Goal: Check status: Check status

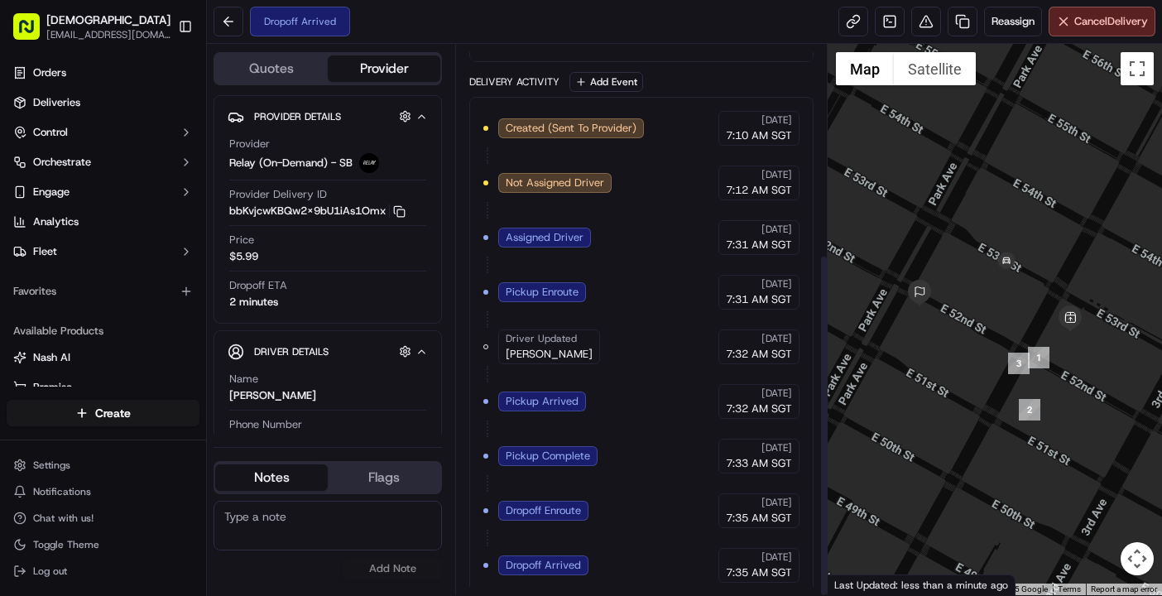
scroll to position [335, 0]
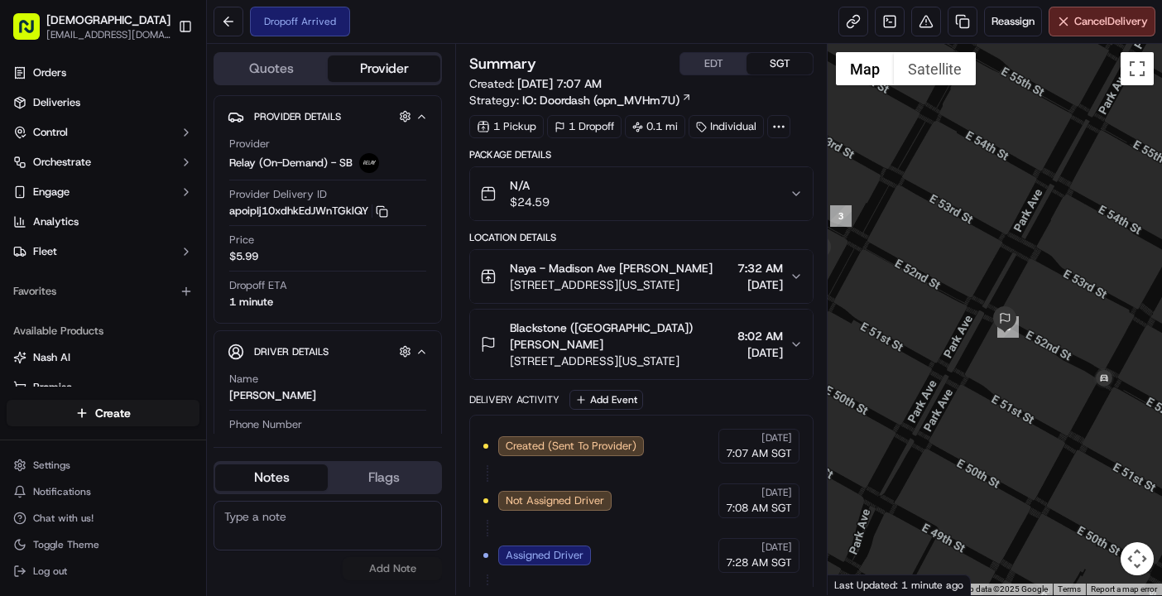
drag, startPoint x: 1084, startPoint y: 405, endPoint x: 1021, endPoint y: 387, distance: 66.1
click at [1021, 387] on div at bounding box center [995, 319] width 334 height 551
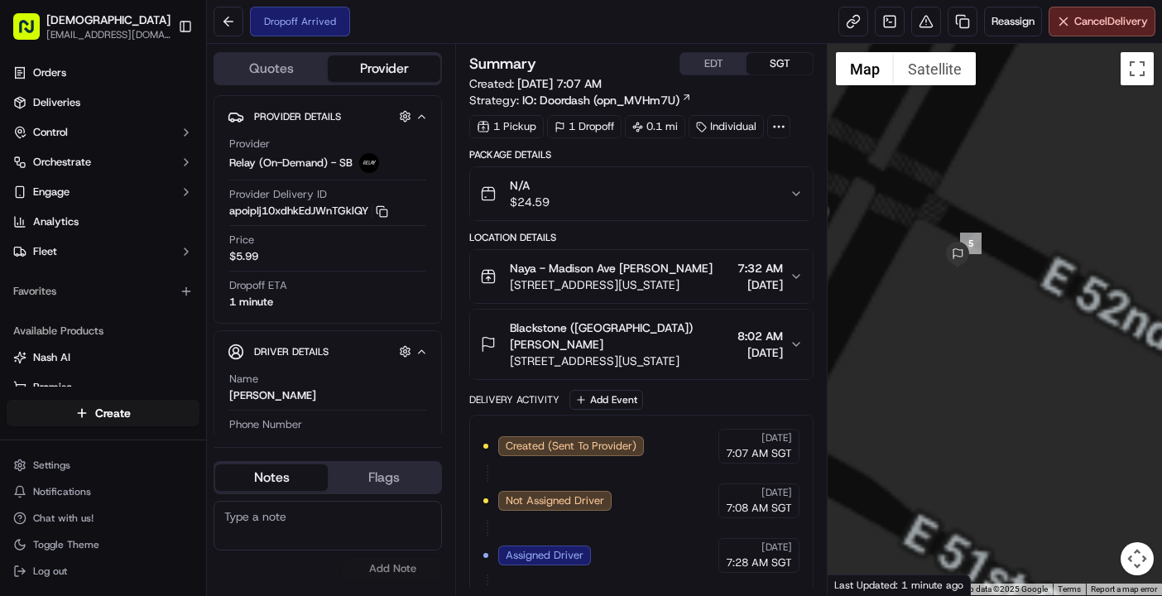
drag, startPoint x: 1054, startPoint y: 417, endPoint x: 967, endPoint y: 364, distance: 102.5
click at [967, 364] on div at bounding box center [995, 319] width 334 height 551
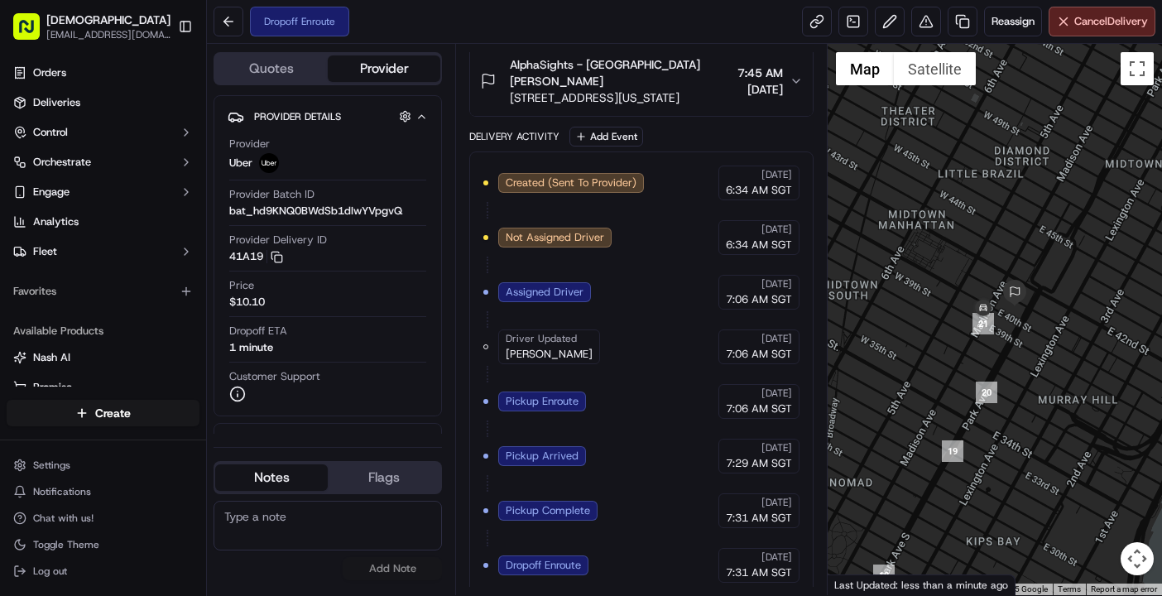
drag, startPoint x: 1066, startPoint y: 166, endPoint x: 917, endPoint y: 312, distance: 208.9
click at [917, 312] on div at bounding box center [995, 319] width 334 height 551
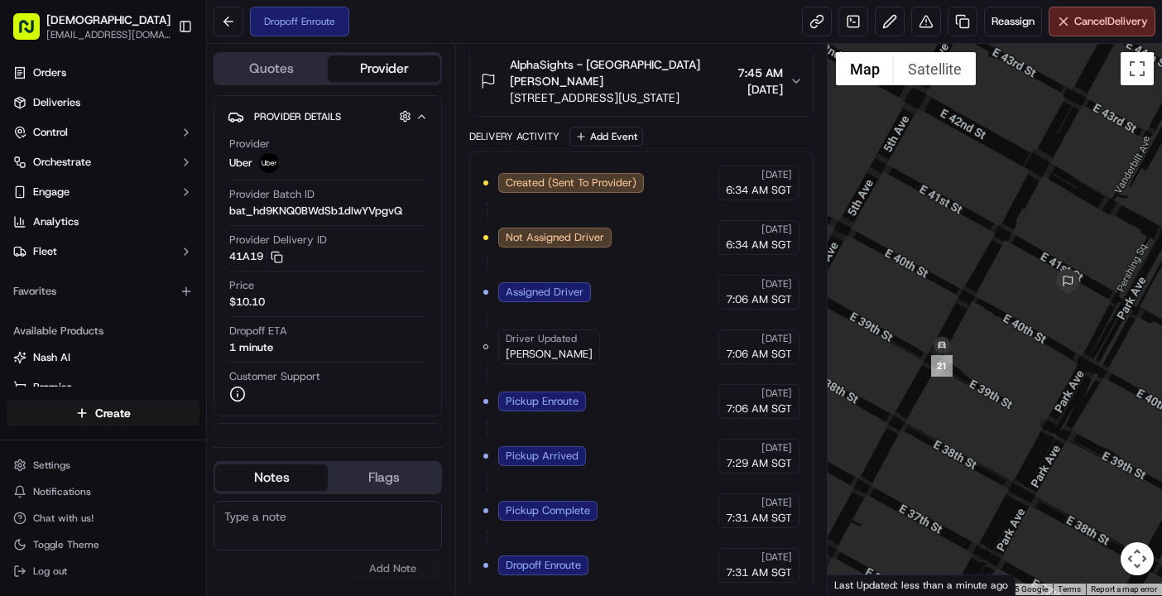
drag, startPoint x: 1050, startPoint y: 286, endPoint x: 930, endPoint y: 319, distance: 124.5
click at [930, 319] on div at bounding box center [995, 319] width 334 height 551
